Goal: Browse casually: Explore the website without a specific task or goal

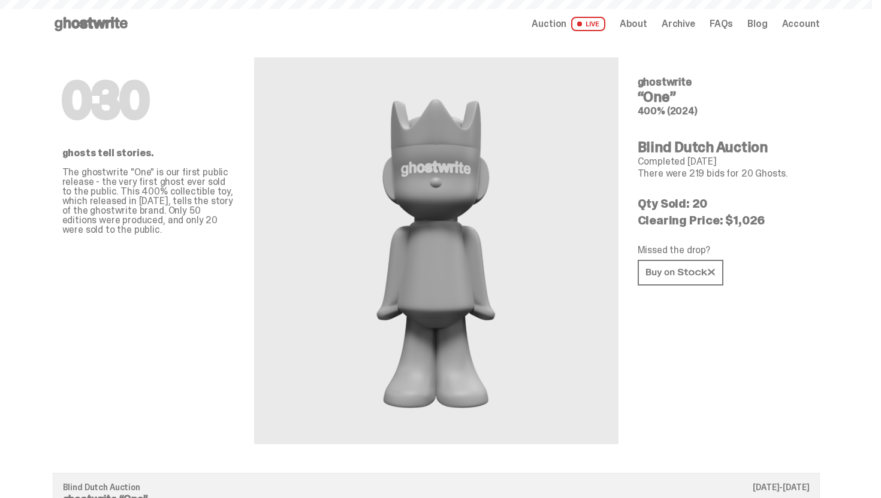
click at [566, 19] on span "Auction" at bounding box center [548, 24] width 35 height 10
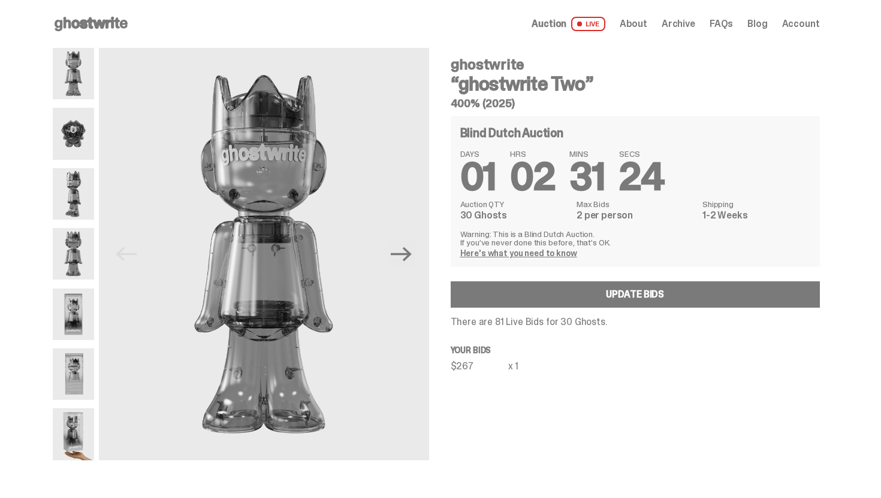
click at [100, 24] on use at bounding box center [91, 24] width 73 height 14
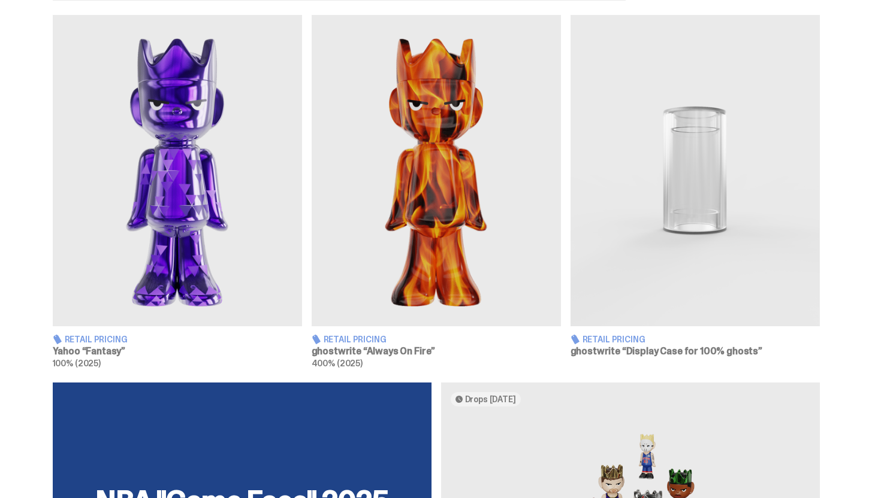
scroll to position [717, 0]
click at [232, 179] on img at bounding box center [177, 172] width 249 height 312
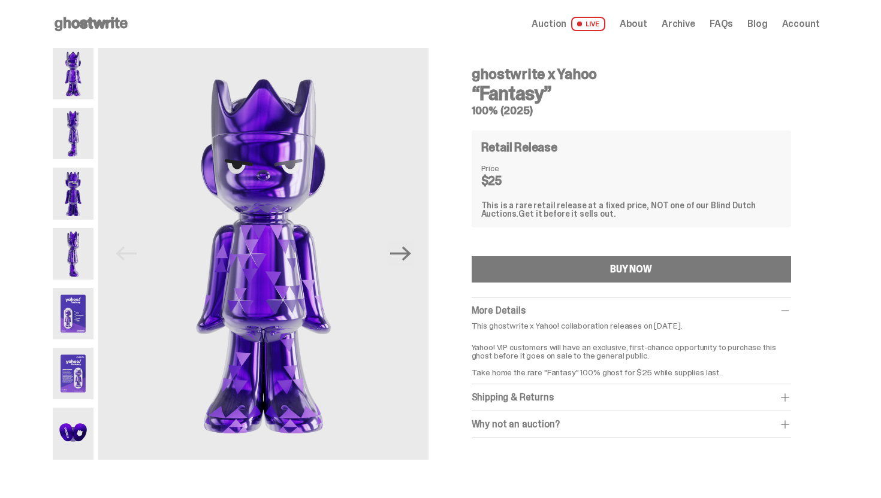
click at [78, 30] on icon at bounding box center [91, 23] width 77 height 19
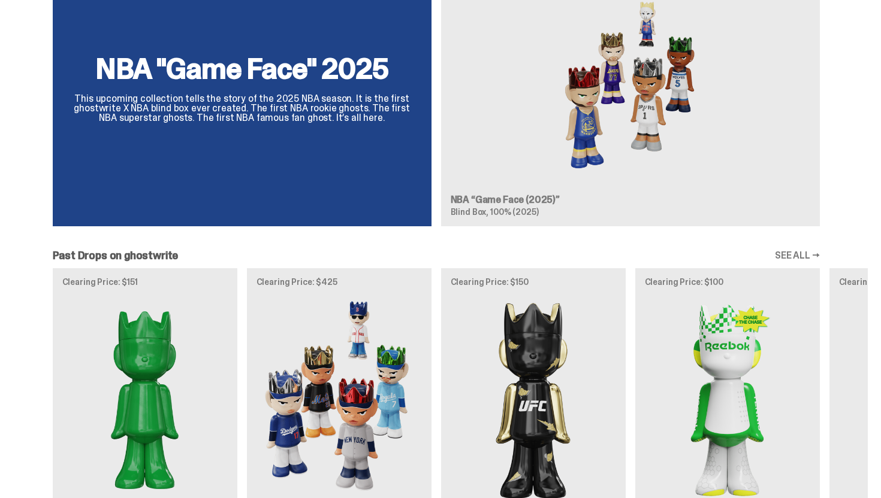
scroll to position [1004, 0]
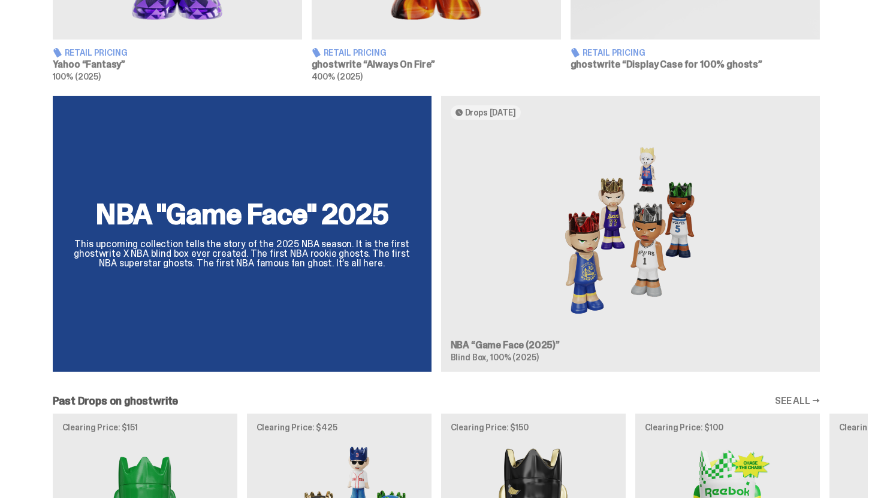
click at [636, 164] on div "NBA "Game Face" 2025 This upcoming collection tells the story of the 2025 NBA s…" at bounding box center [436, 239] width 863 height 286
click at [623, 181] on div "NBA "Game Face" 2025 This upcoming collection tells the story of the 2025 NBA s…" at bounding box center [436, 239] width 863 height 286
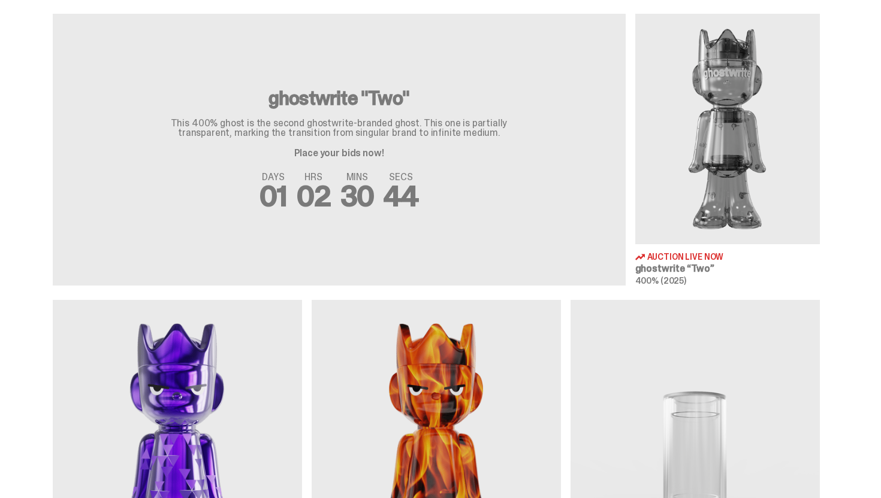
scroll to position [0, 0]
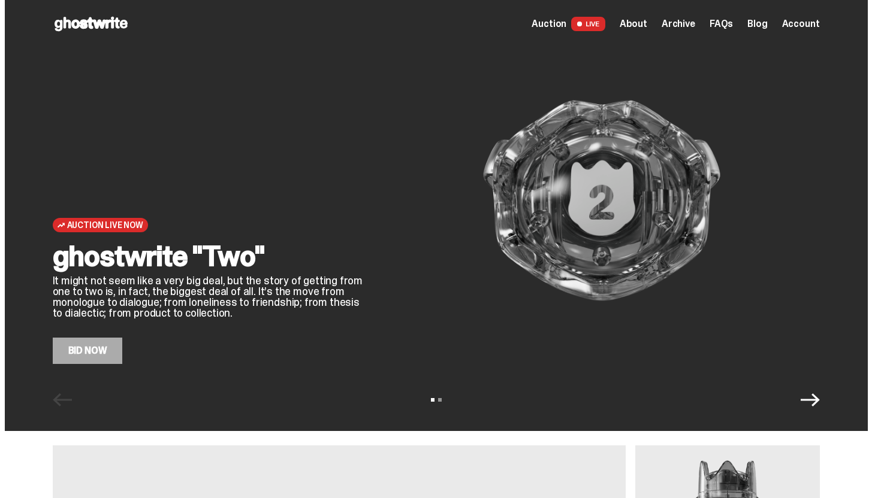
click at [688, 22] on span "Archive" at bounding box center [678, 24] width 34 height 10
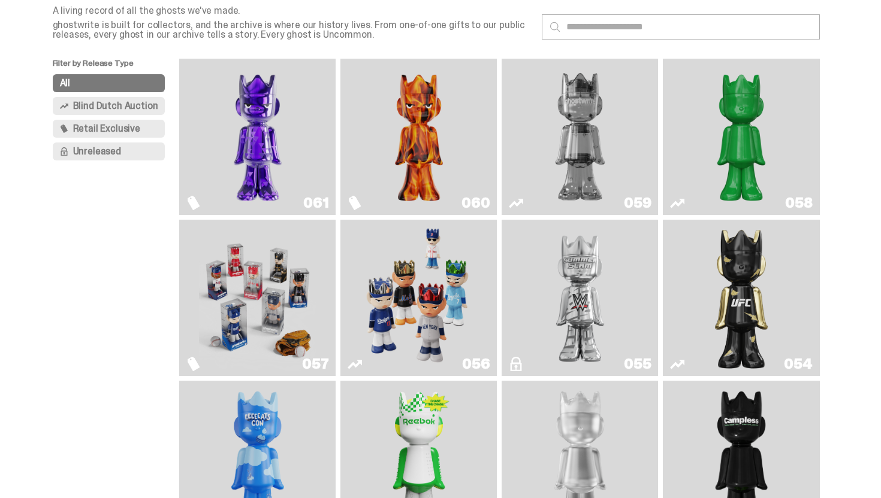
scroll to position [92, 0]
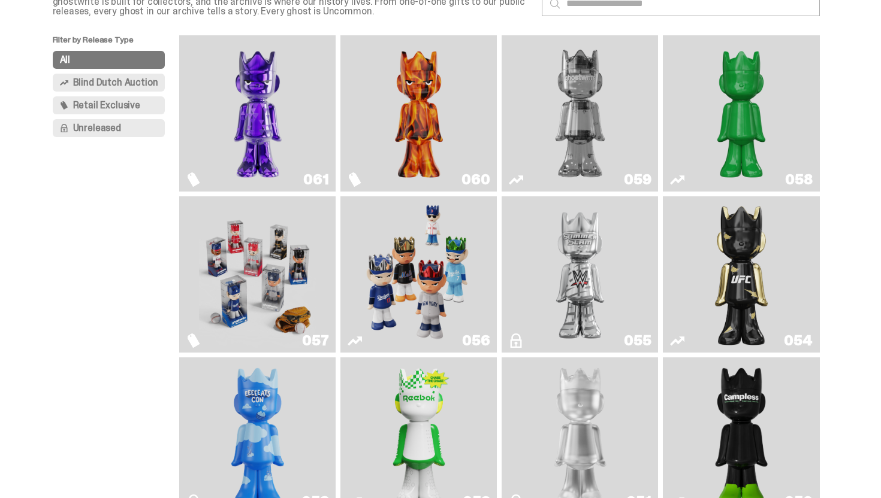
click at [564, 98] on img "Two" at bounding box center [579, 113] width 117 height 147
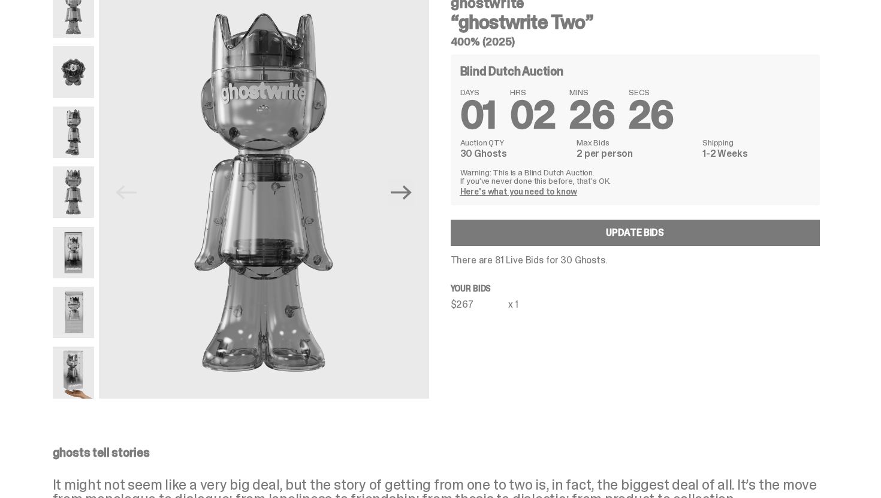
scroll to position [74, 0]
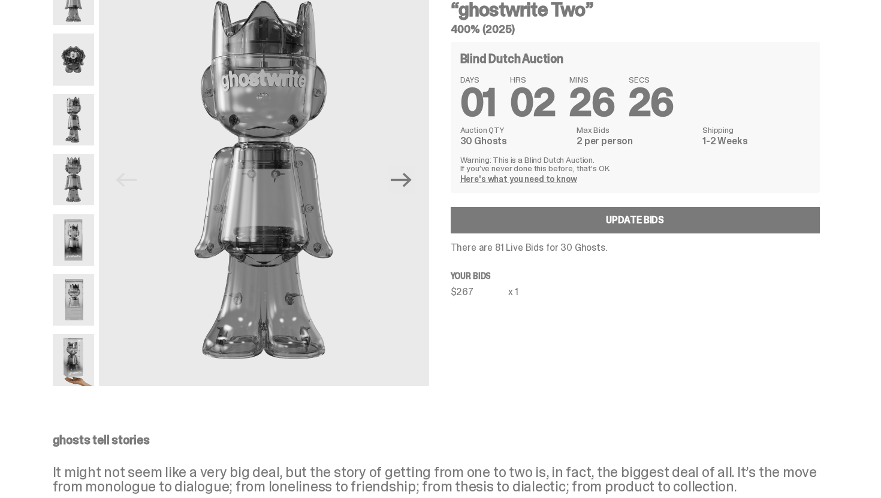
click at [69, 325] on img at bounding box center [73, 300] width 41 height 52
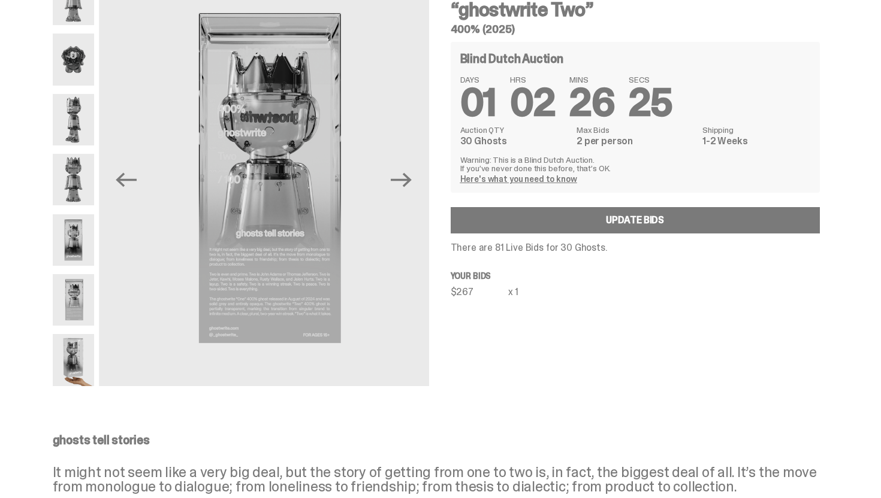
click at [69, 343] on img at bounding box center [73, 360] width 41 height 52
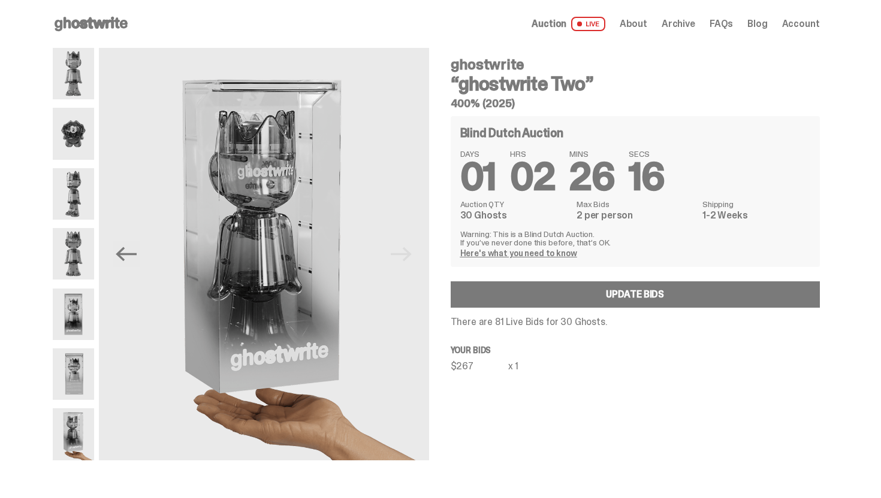
click at [113, 27] on icon at bounding box center [91, 23] width 77 height 19
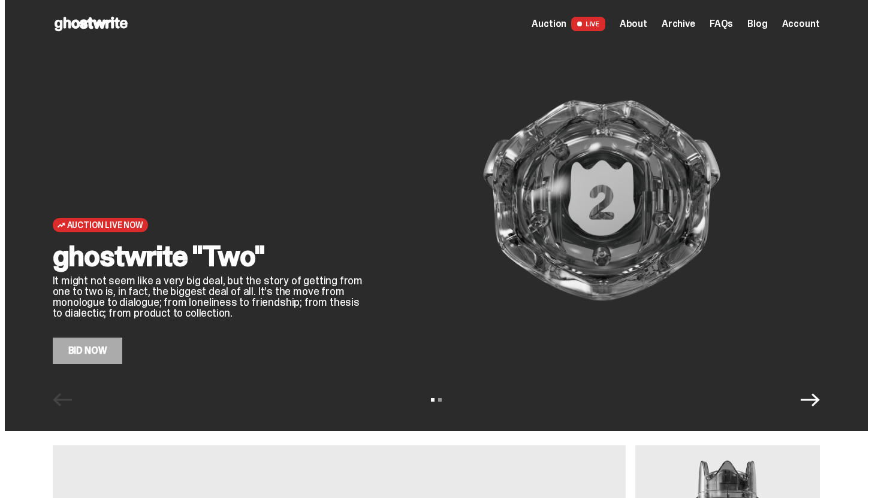
click at [686, 29] on span "Archive" at bounding box center [678, 24] width 34 height 10
